Goal: Information Seeking & Learning: Learn about a topic

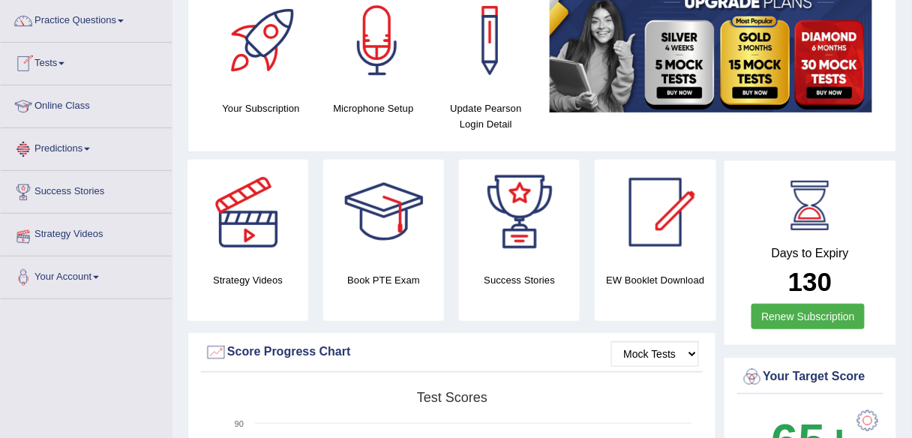
scroll to position [120, 0]
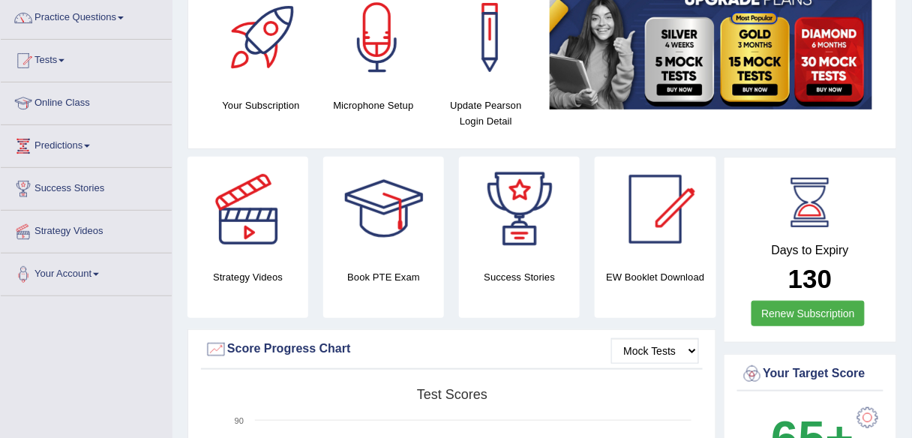
click at [94, 231] on link "Strategy Videos" at bounding box center [86, 229] width 171 height 37
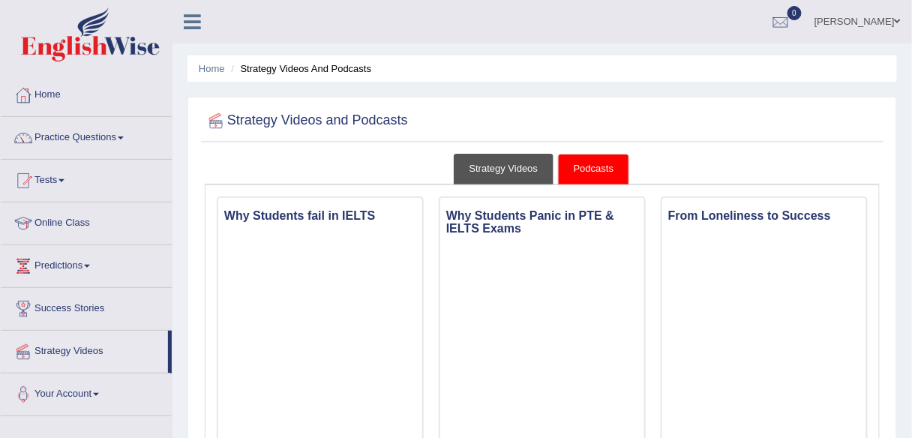
click at [530, 170] on link "Strategy Videos" at bounding box center [504, 169] width 100 height 31
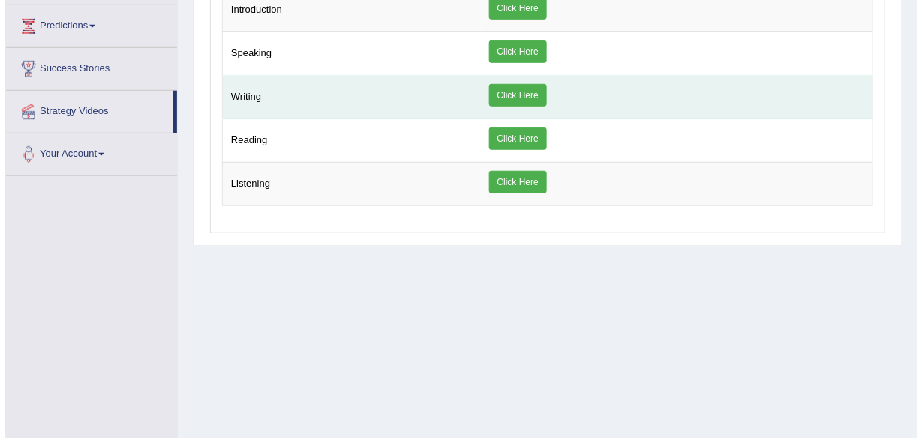
scroll to position [120, 0]
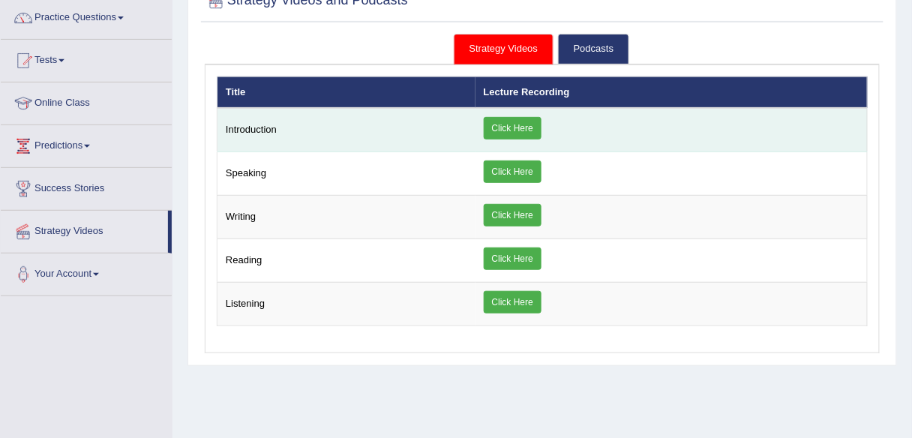
click at [496, 124] on link "Click Here" at bounding box center [513, 128] width 58 height 22
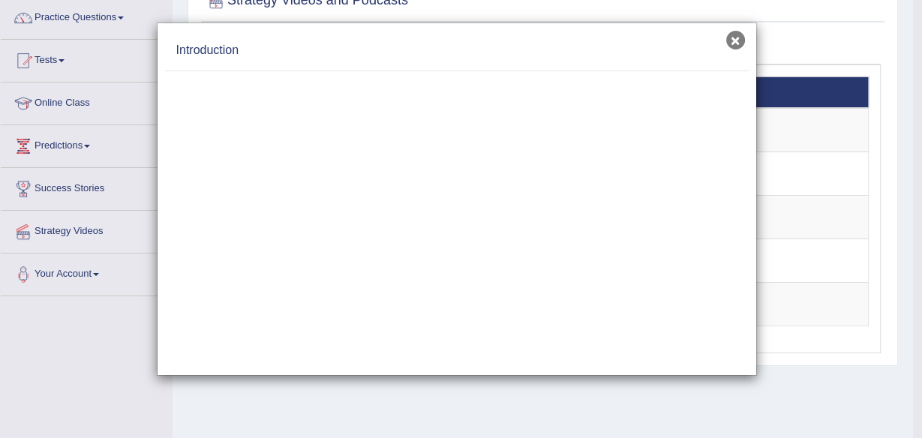
click at [736, 42] on button "×" at bounding box center [735, 40] width 19 height 19
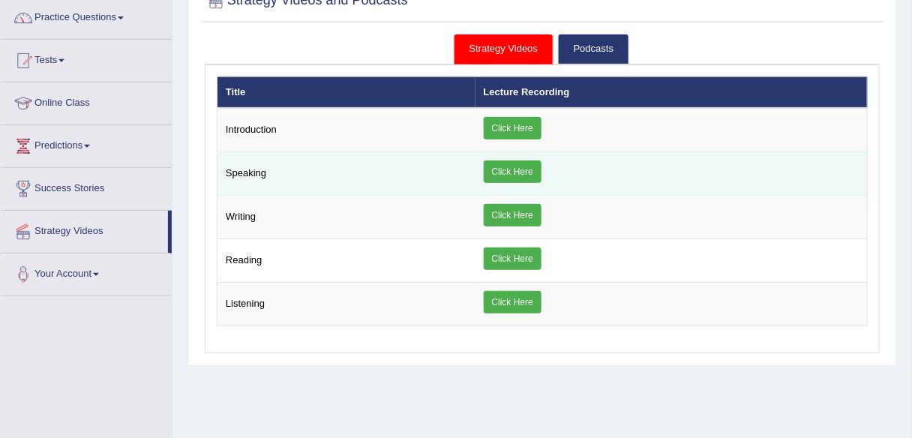
click at [499, 175] on link "Click Here" at bounding box center [513, 171] width 58 height 22
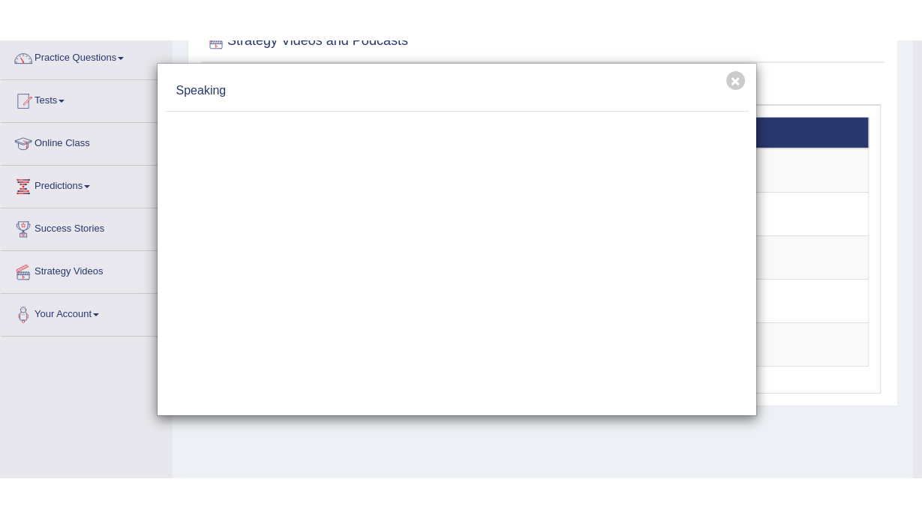
scroll to position [0, 0]
